Goal: Information Seeking & Learning: Learn about a topic

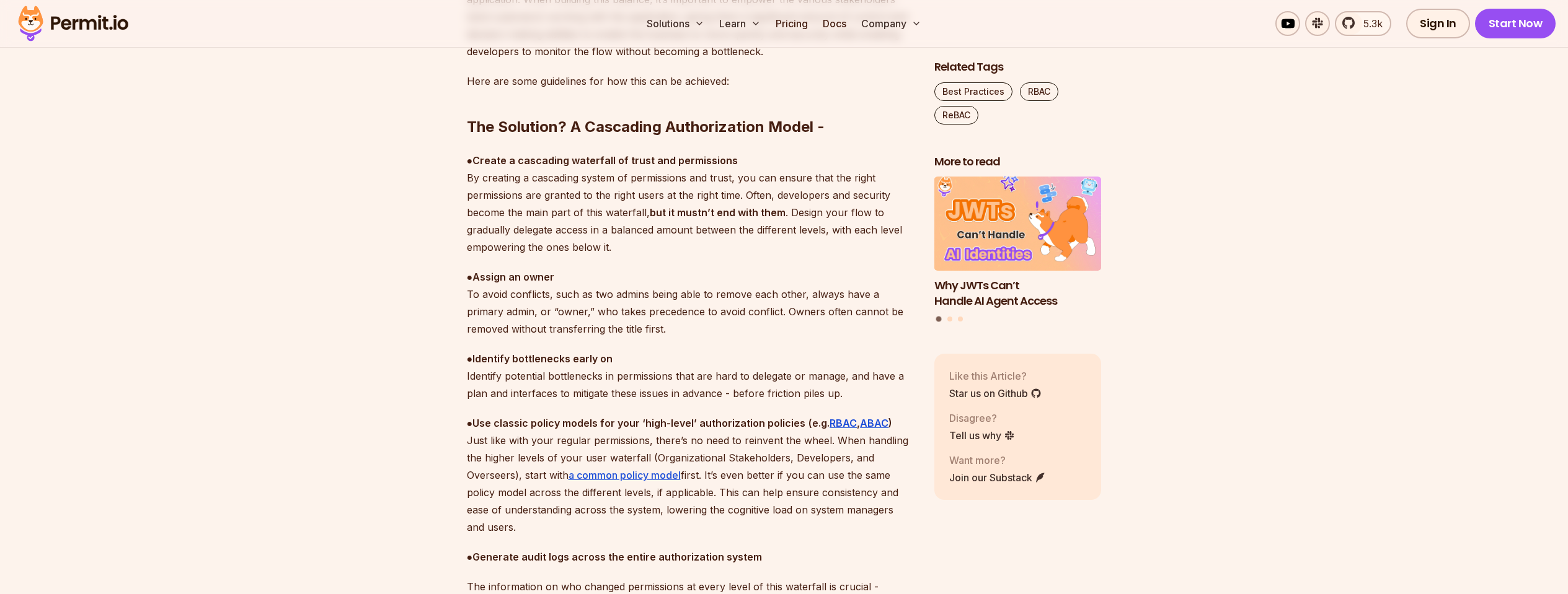
scroll to position [3550, 0]
click at [836, 420] on strong "RBAC" at bounding box center [843, 420] width 27 height 12
click at [881, 419] on strong "ABAC" at bounding box center [873, 420] width 28 height 12
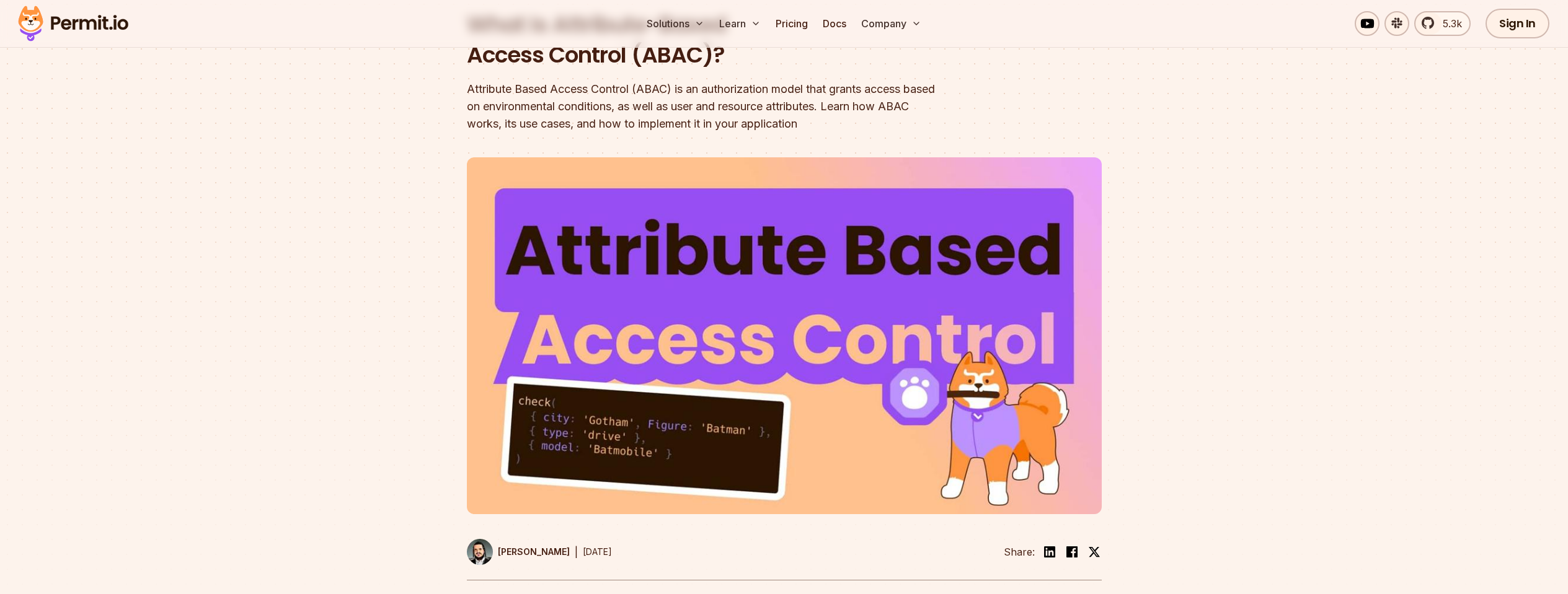
scroll to position [127, 0]
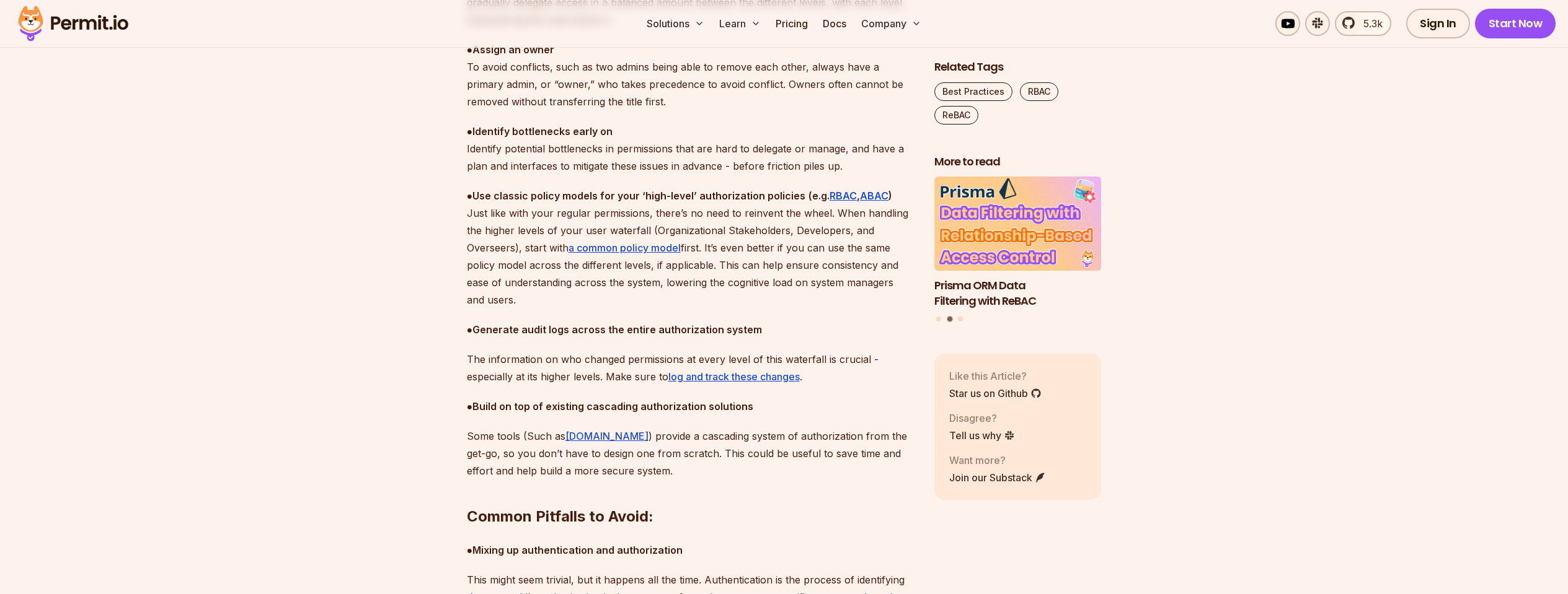
scroll to position [3798, 0]
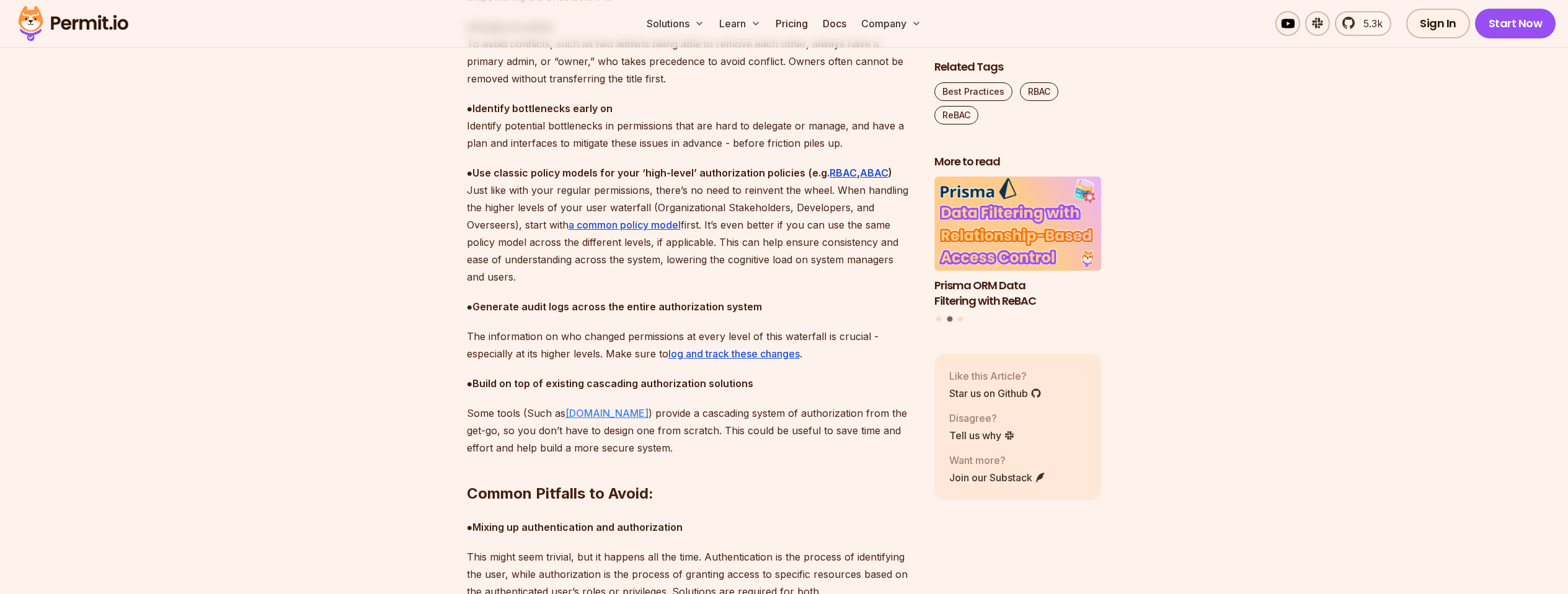
click at [590, 413] on link "Permit.io" at bounding box center [606, 413] width 83 height 12
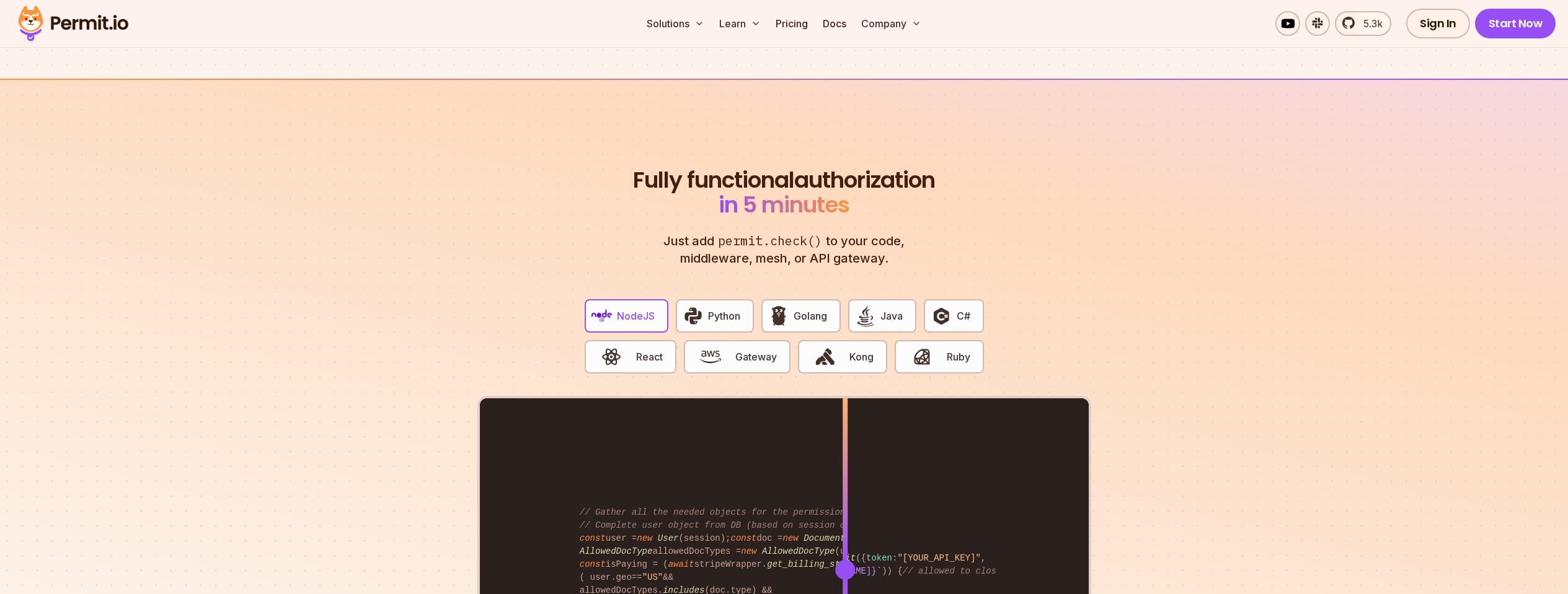
scroll to position [2305, 0]
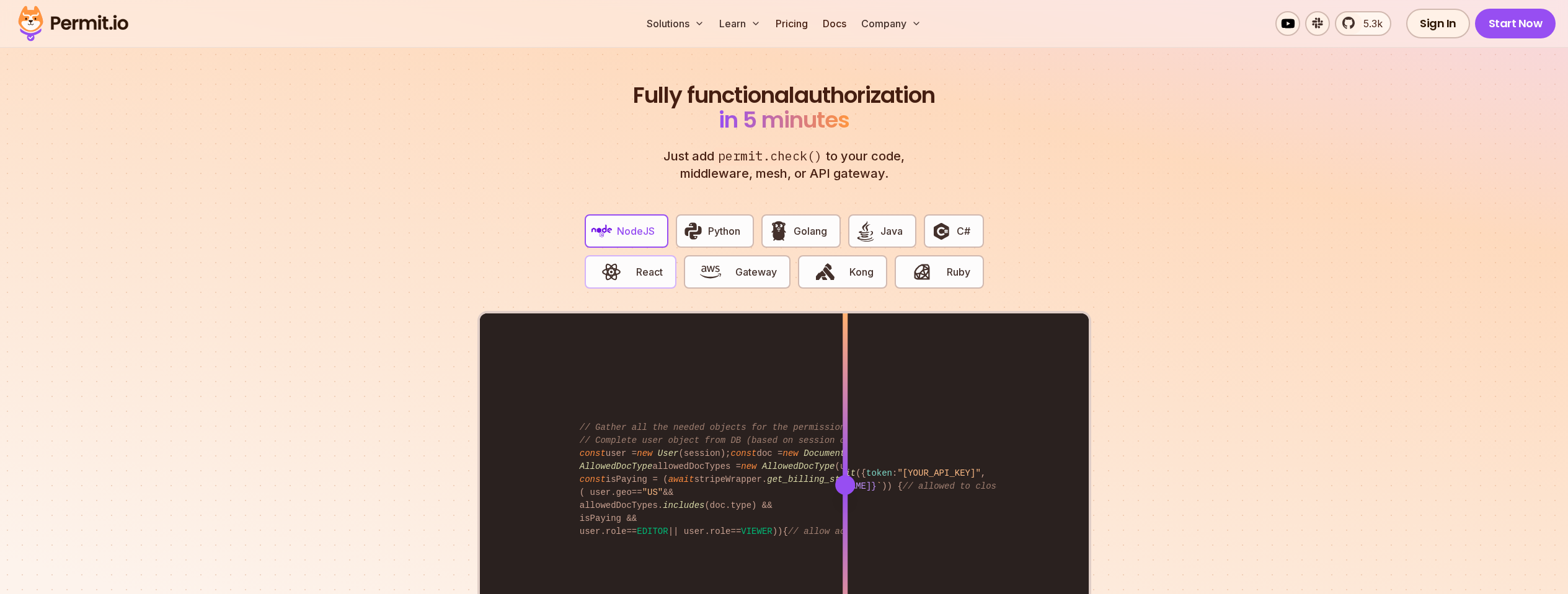
click at [640, 264] on span "React" at bounding box center [649, 272] width 27 height 15
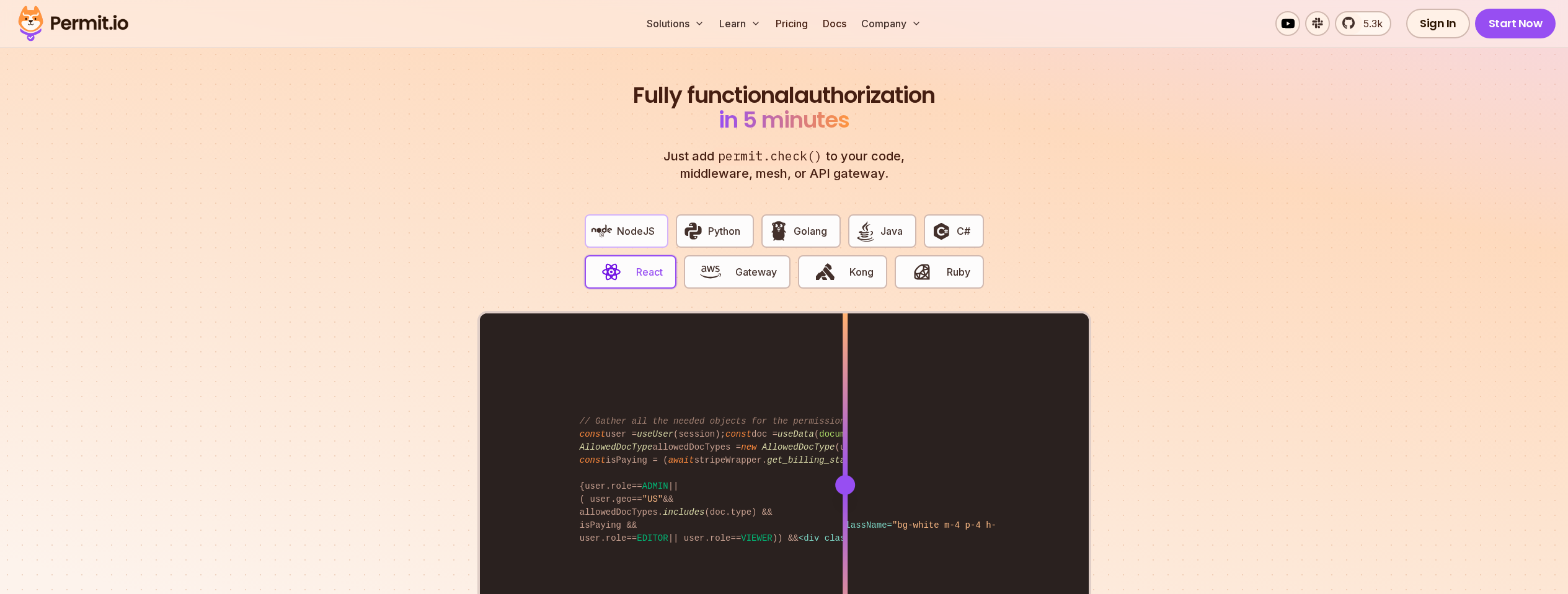
click at [643, 224] on span "NodeJS" at bounding box center [636, 231] width 38 height 15
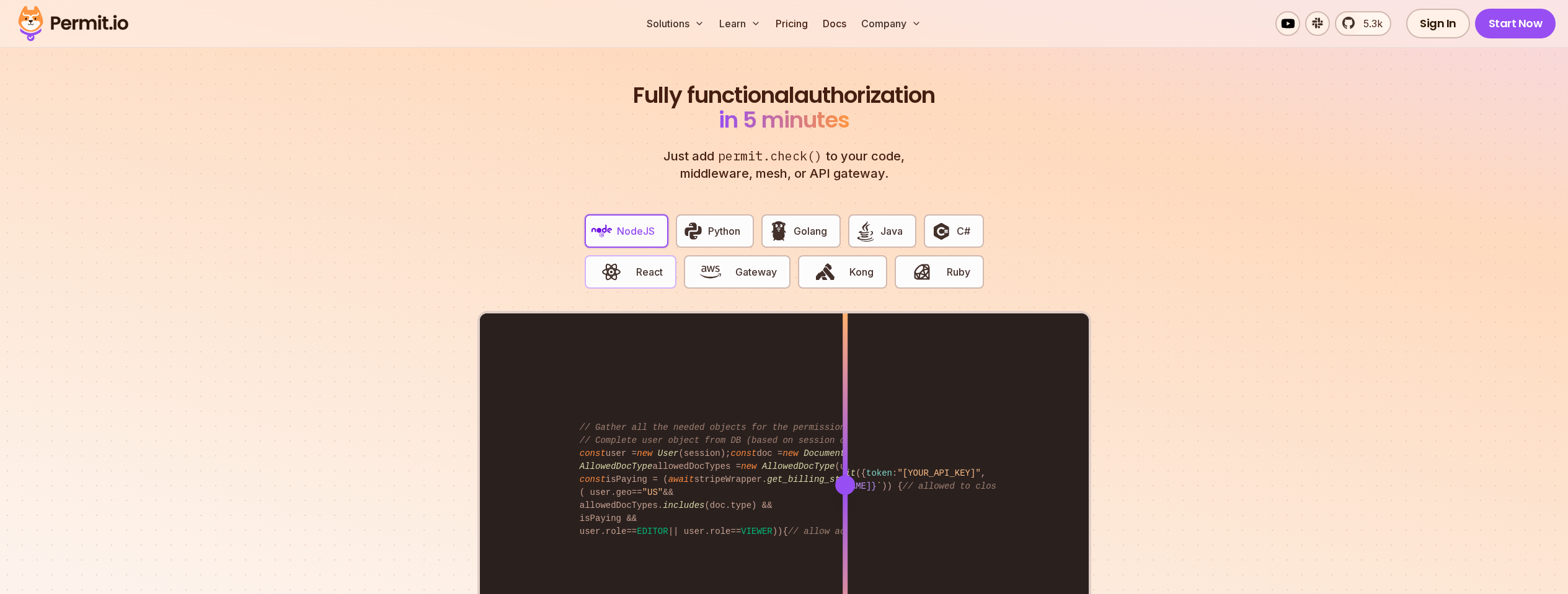
click at [637, 255] on button "React" at bounding box center [630, 272] width 91 height 33
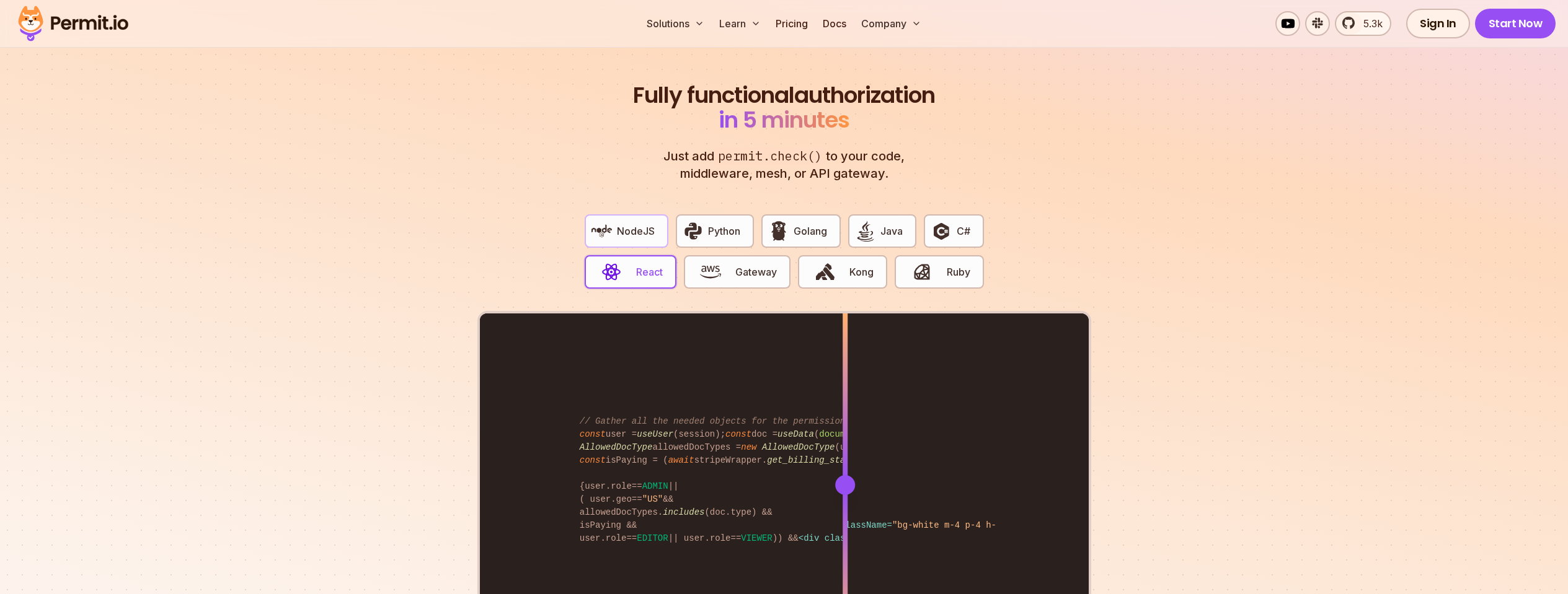
click at [625, 224] on span "NodeJS" at bounding box center [636, 231] width 38 height 15
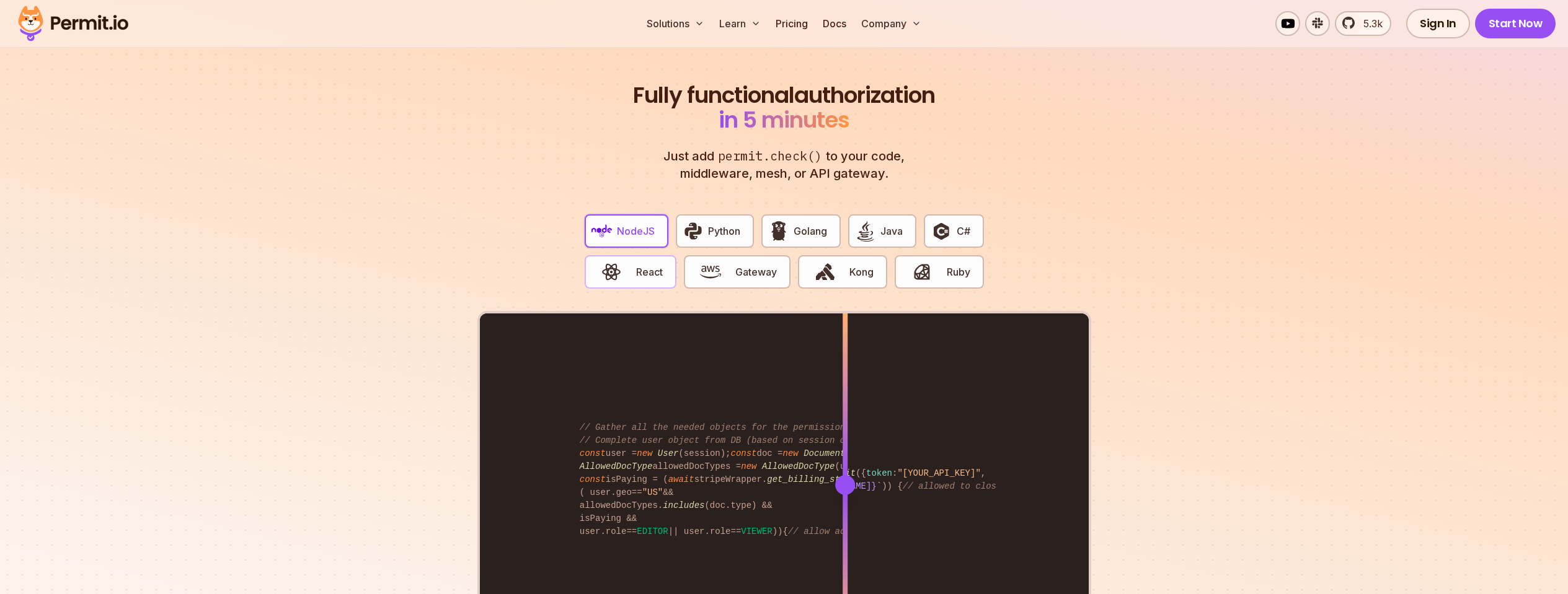
click at [631, 255] on button "React" at bounding box center [630, 272] width 91 height 33
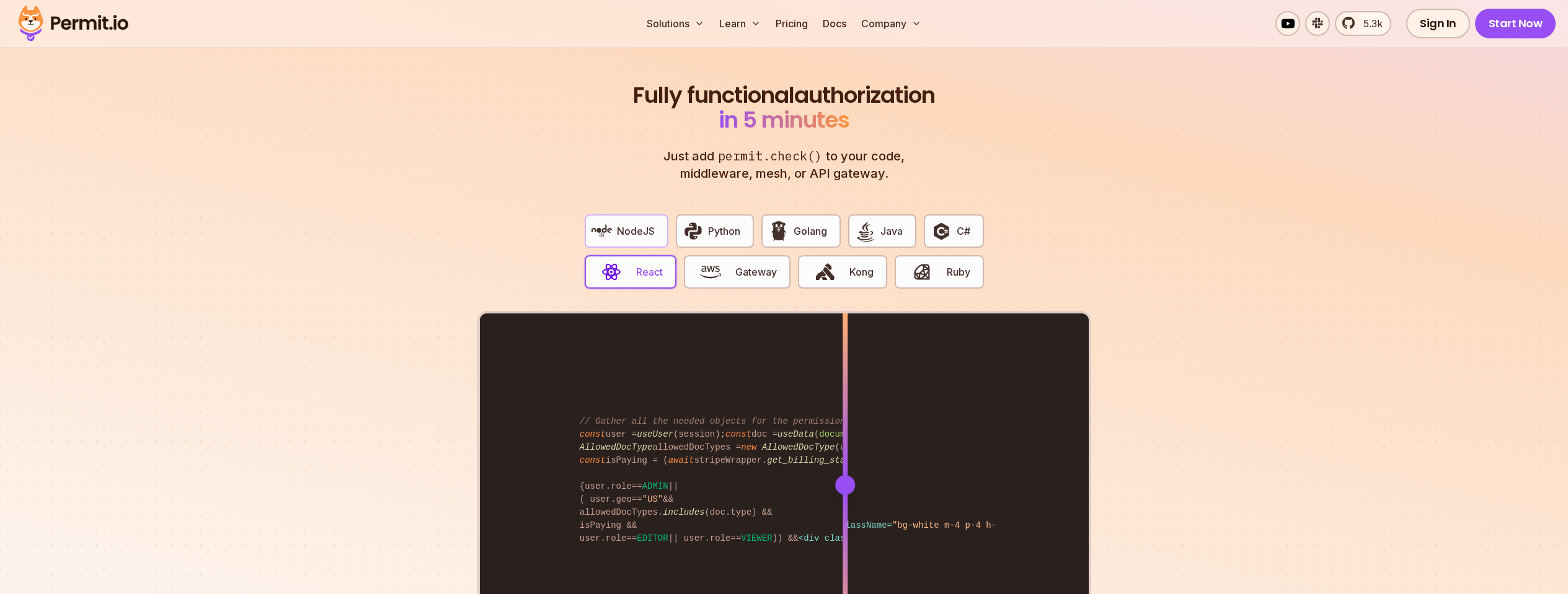
click at [620, 224] on span "NodeJS" at bounding box center [636, 231] width 38 height 15
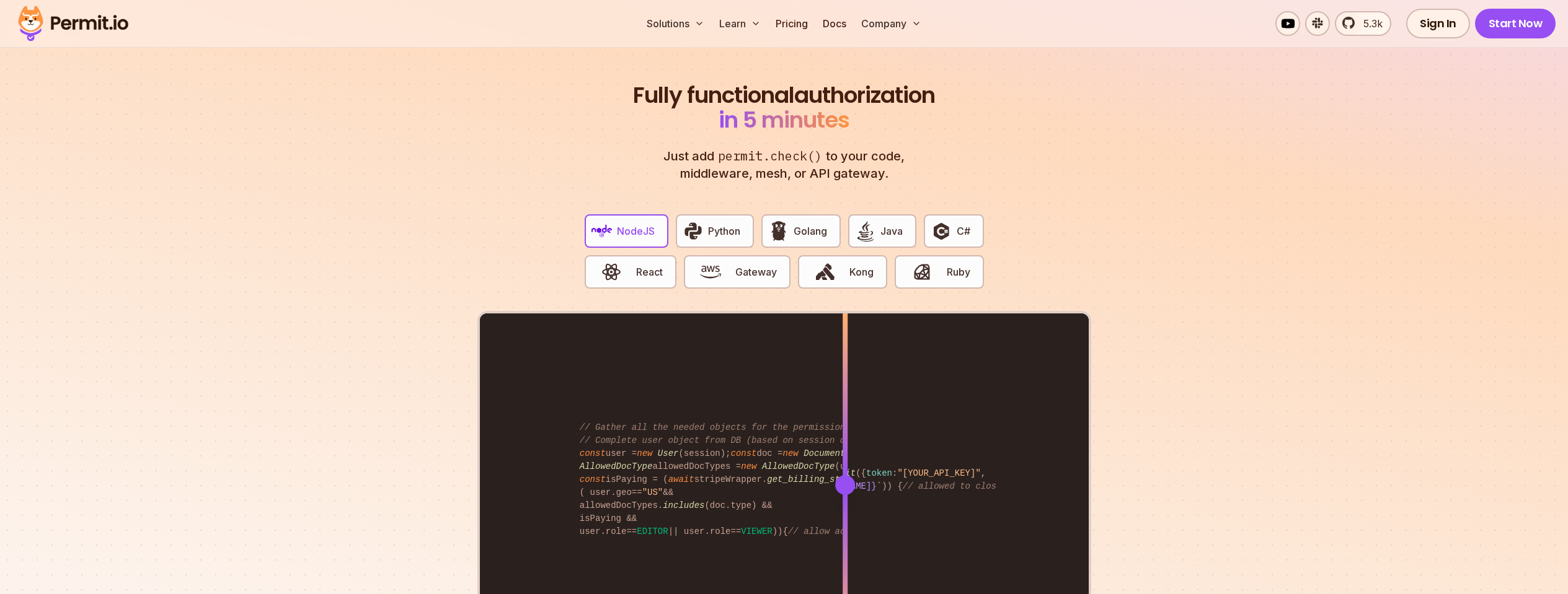
click at [615, 239] on div "NodeJS Python Golang Java C# React Gateway Kong Ruby" at bounding box center [784, 258] width 419 height 107
click at [614, 255] on button "React" at bounding box center [630, 272] width 91 height 33
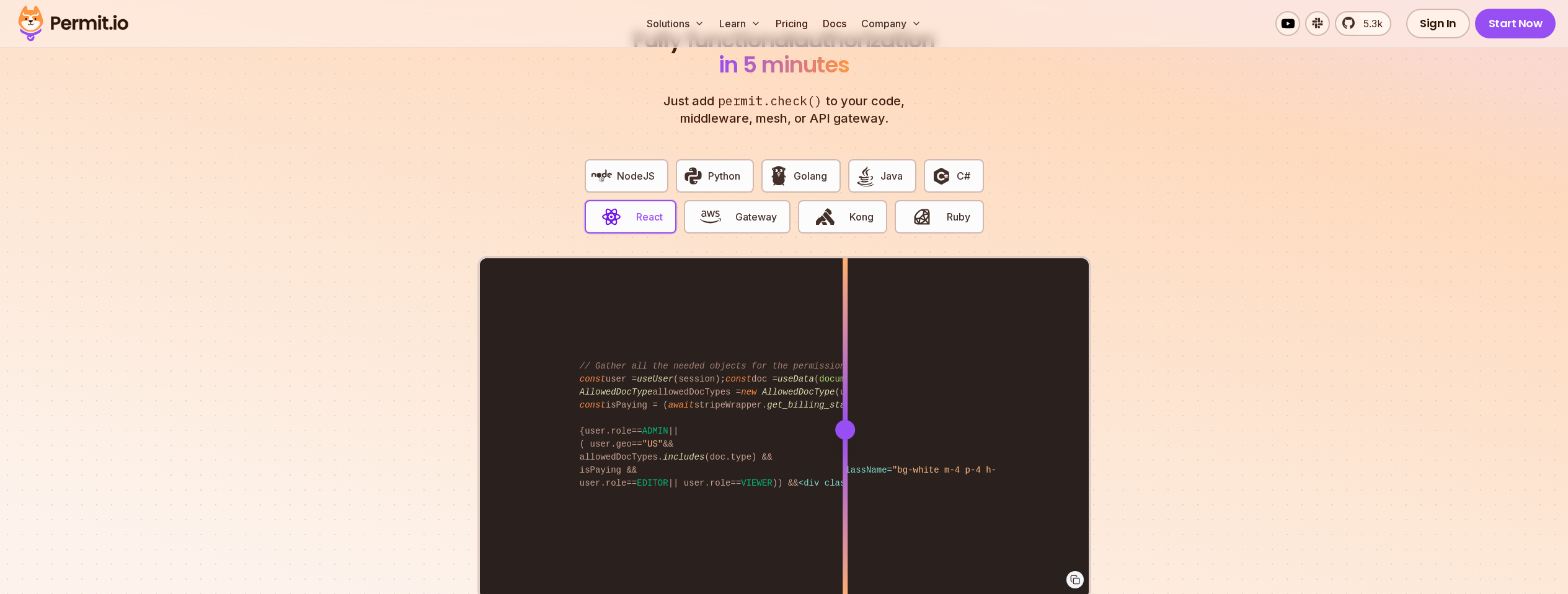
scroll to position [2362, 0]
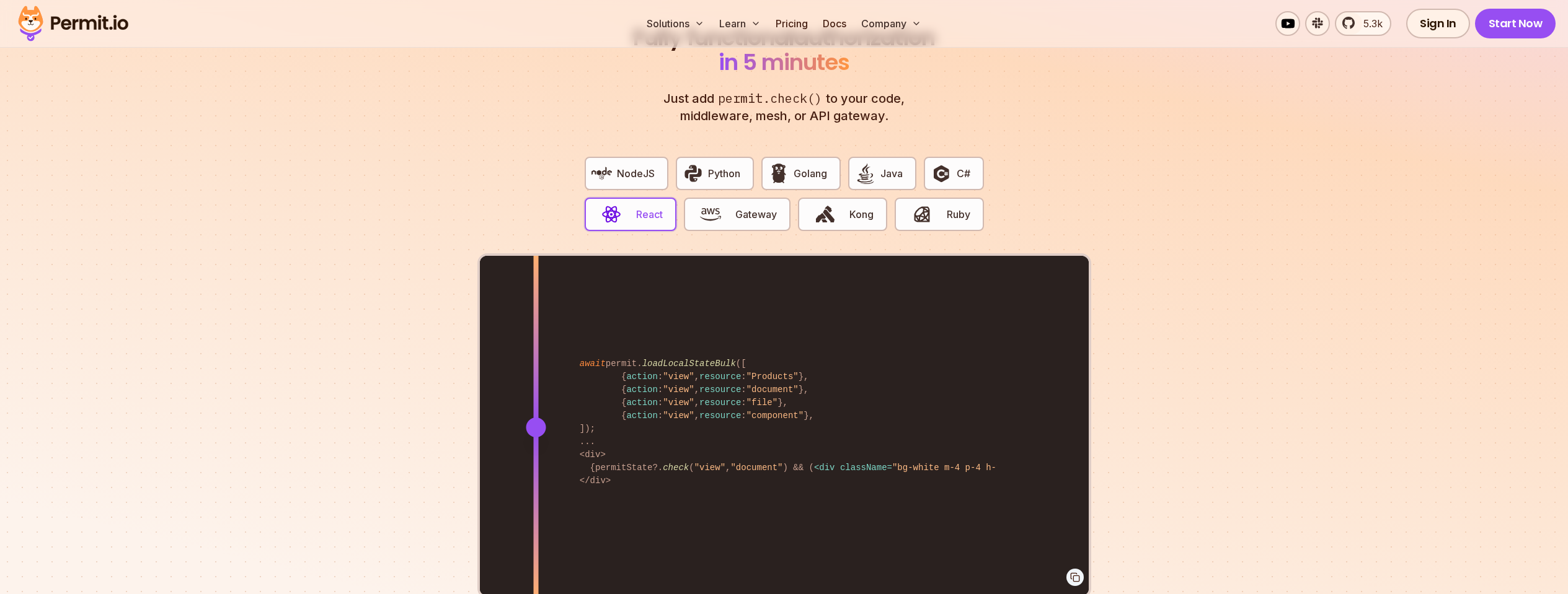
drag, startPoint x: 842, startPoint y: 409, endPoint x: 510, endPoint y: 402, distance: 332.1
click at [535, 418] on div at bounding box center [535, 428] width 20 height 20
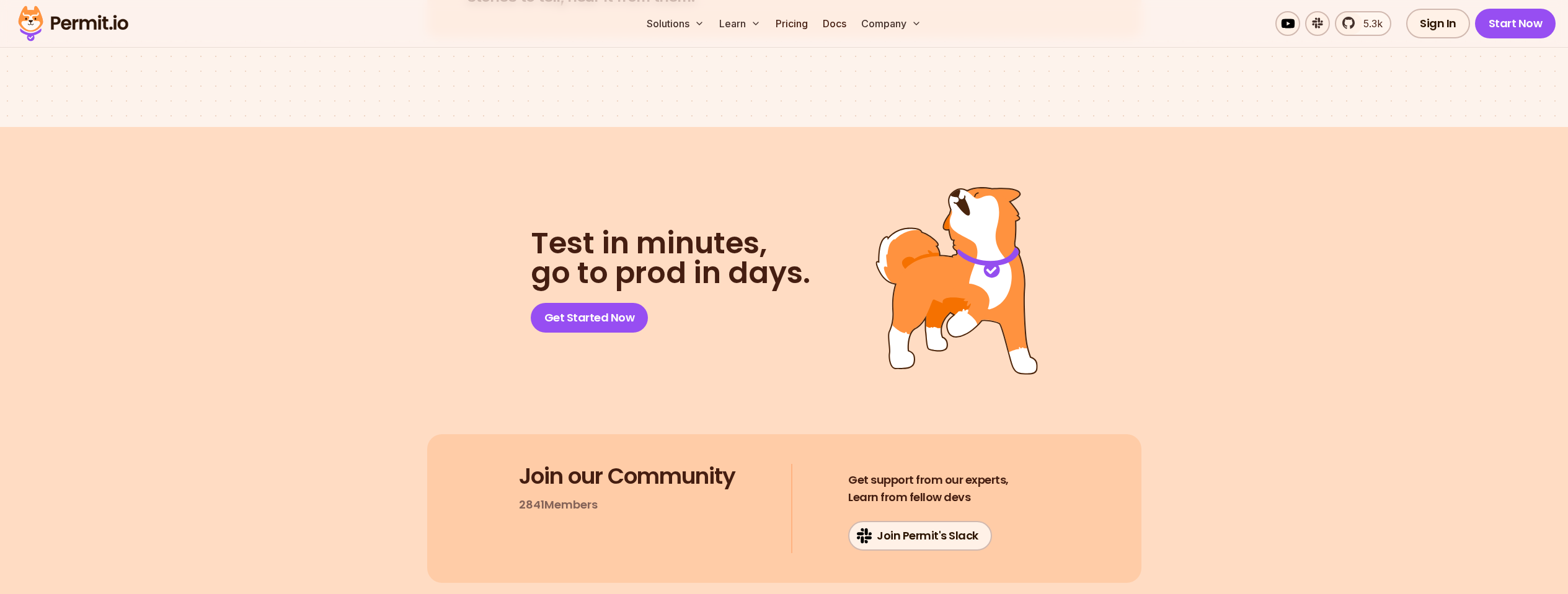
scroll to position [6536, 0]
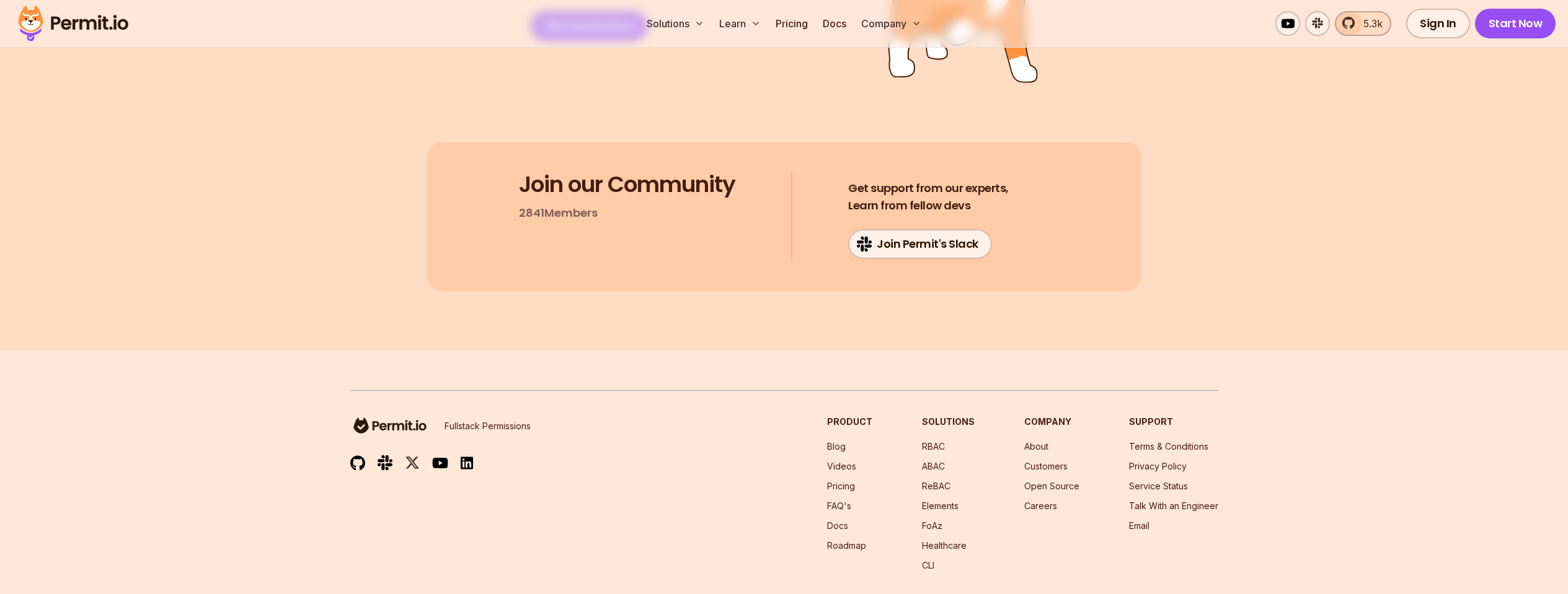
click at [1346, 29] on link "5.3k" at bounding box center [1363, 23] width 57 height 25
